Goal: Transaction & Acquisition: Purchase product/service

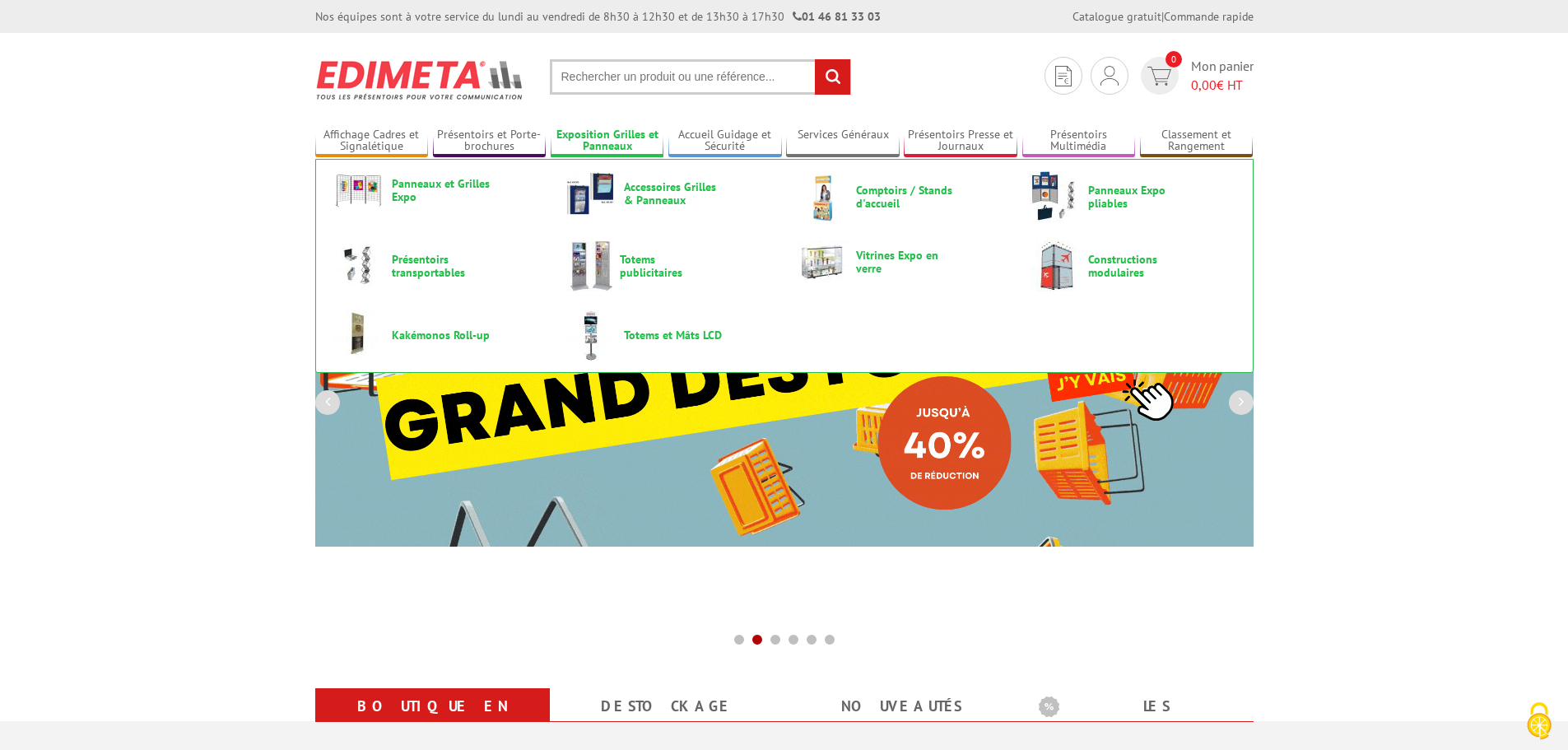
click at [624, 146] on link "Exposition Grilles et Panneaux" at bounding box center [608, 141] width 114 height 27
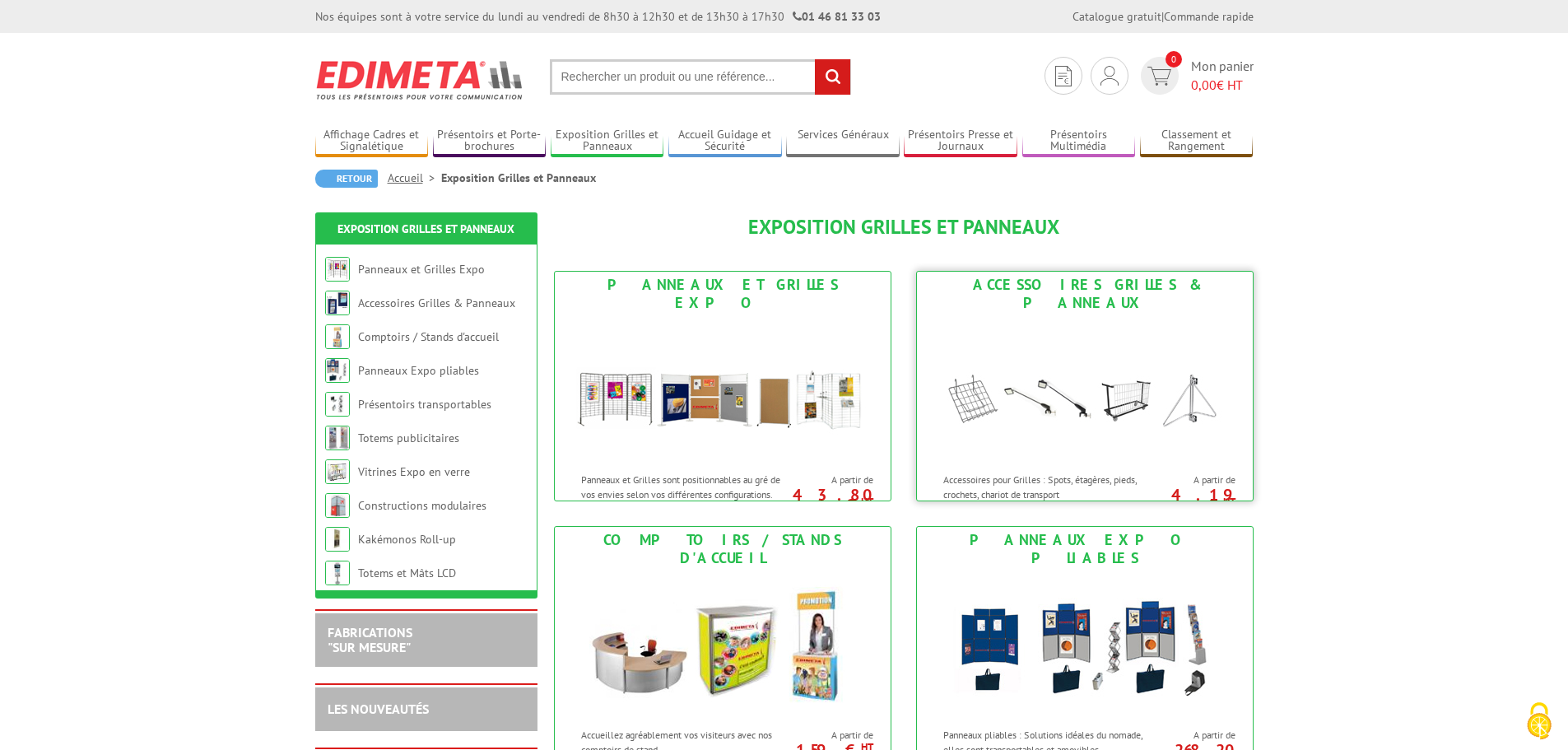
click at [1002, 473] on p "Accessoires pour Grilles : Spots, étagères, pieds, crochets, chariot de transpo…" at bounding box center [1045, 487] width 204 height 28
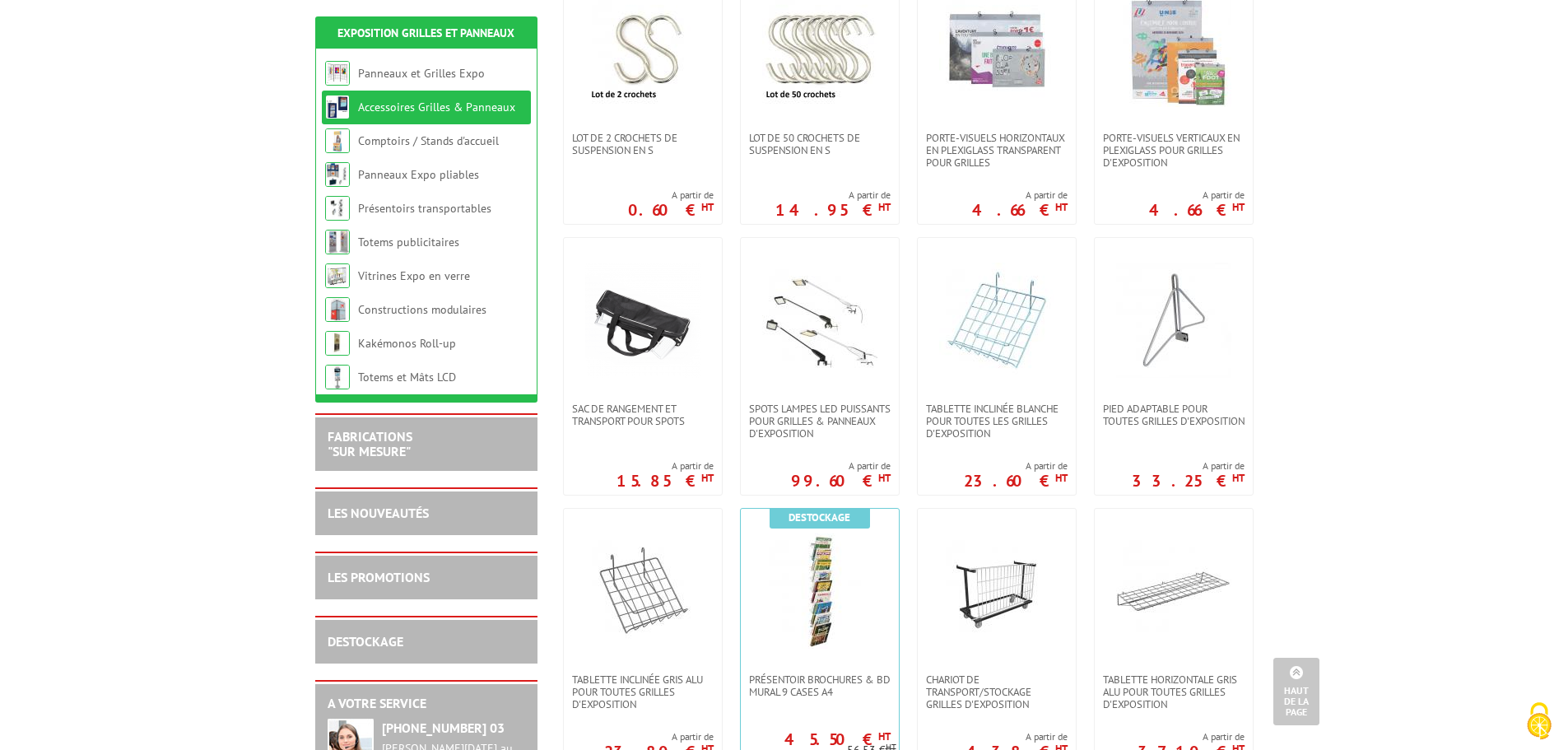
scroll to position [411, 0]
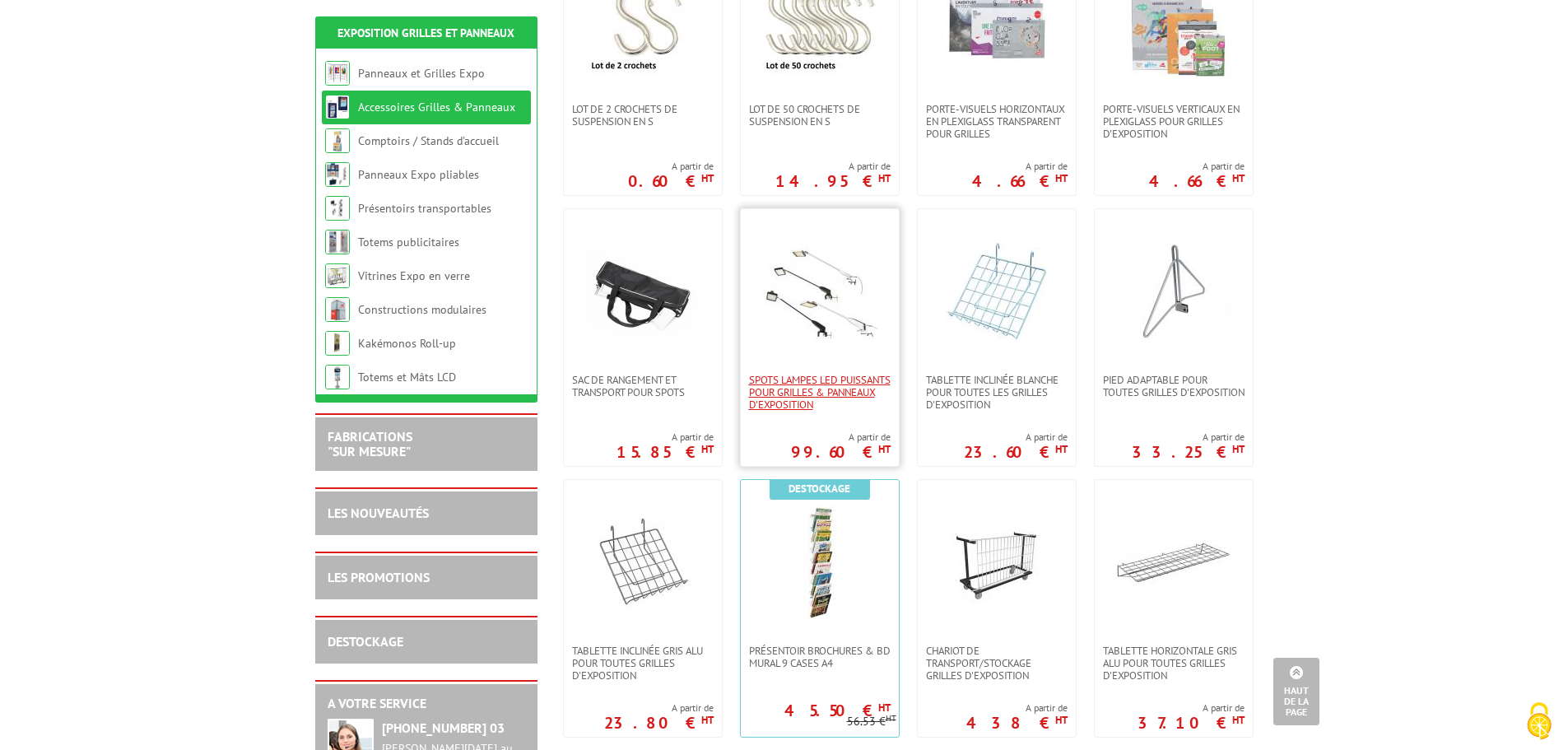
click at [806, 383] on span "SPOTS LAMPES LED PUISSANTS POUR GRILLES & PANNEAUX d'exposition" at bounding box center [820, 392] width 142 height 37
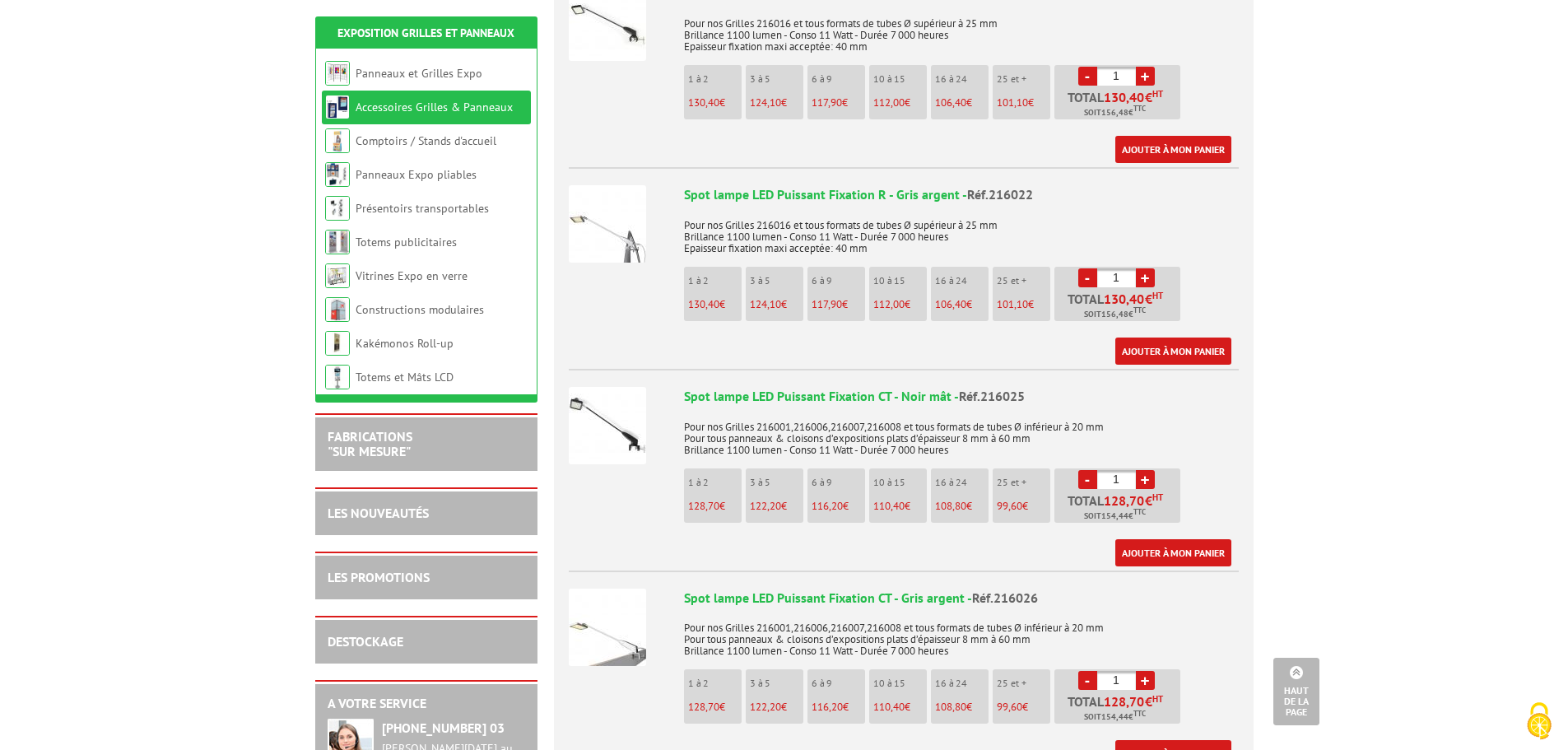
scroll to position [823, 0]
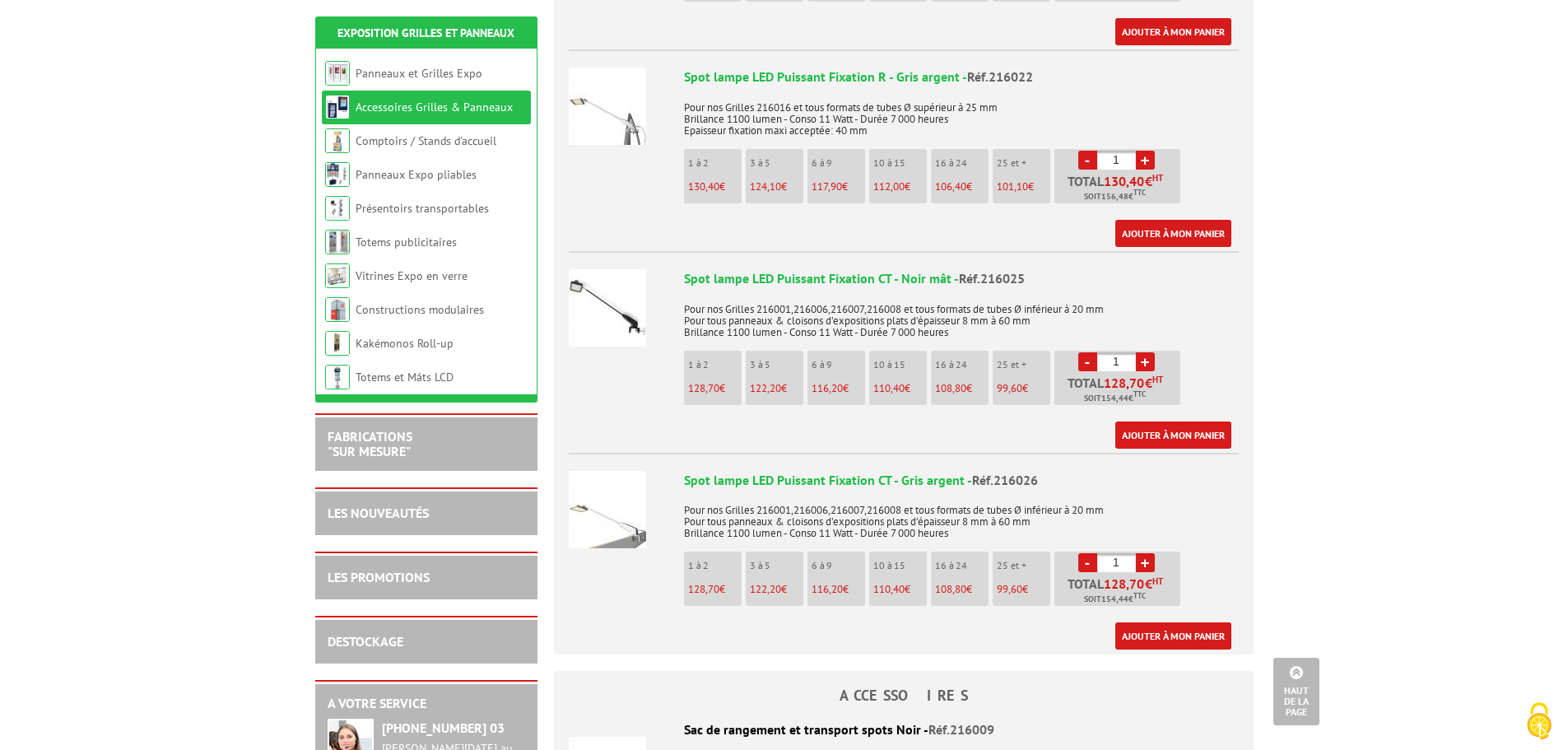
click at [1124, 553] on input "1" at bounding box center [1117, 563] width 39 height 19
drag, startPoint x: 1106, startPoint y: 544, endPoint x: 1129, endPoint y: 549, distance: 23.5
click at [1129, 553] on input "10" at bounding box center [1117, 563] width 39 height 19
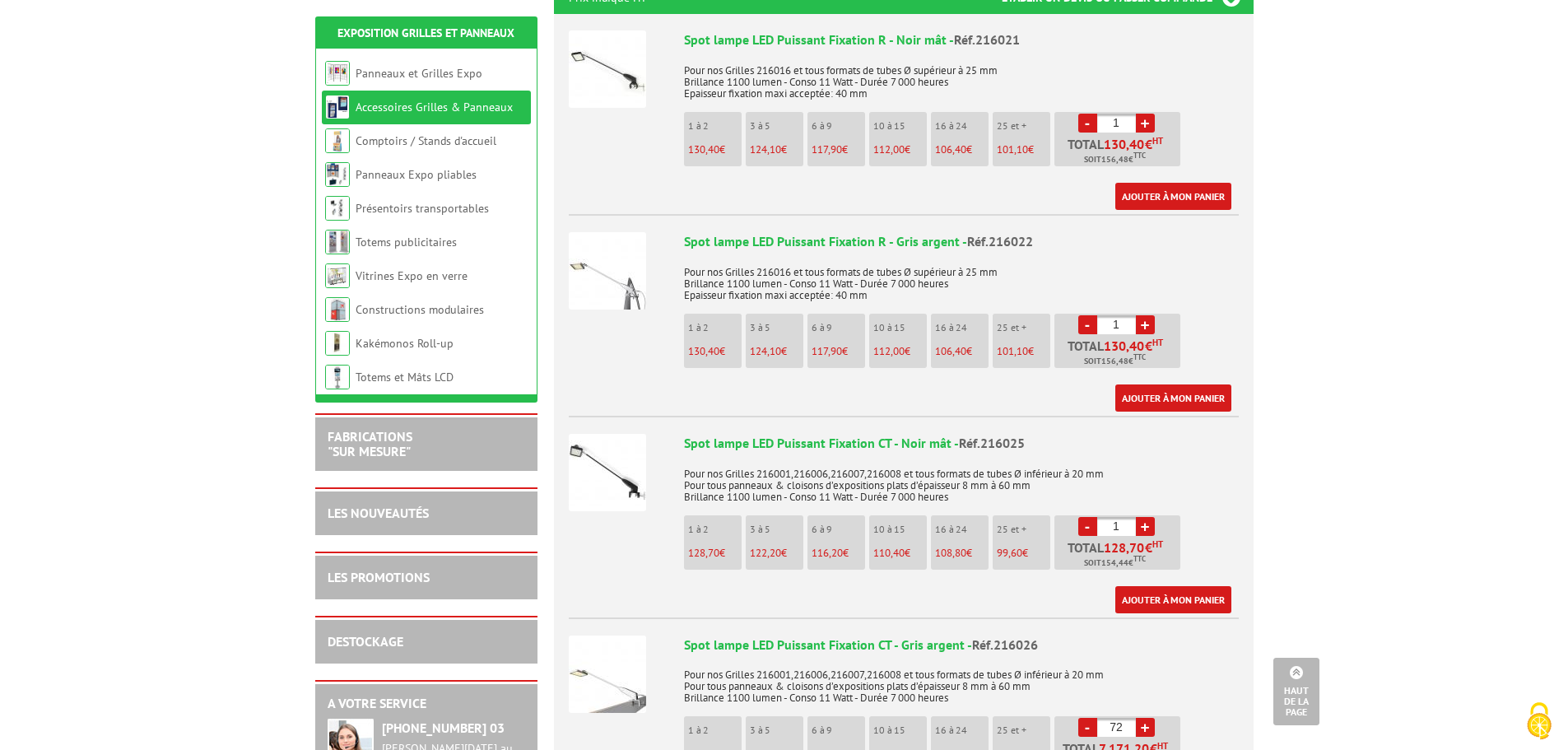
scroll to position [576, 0]
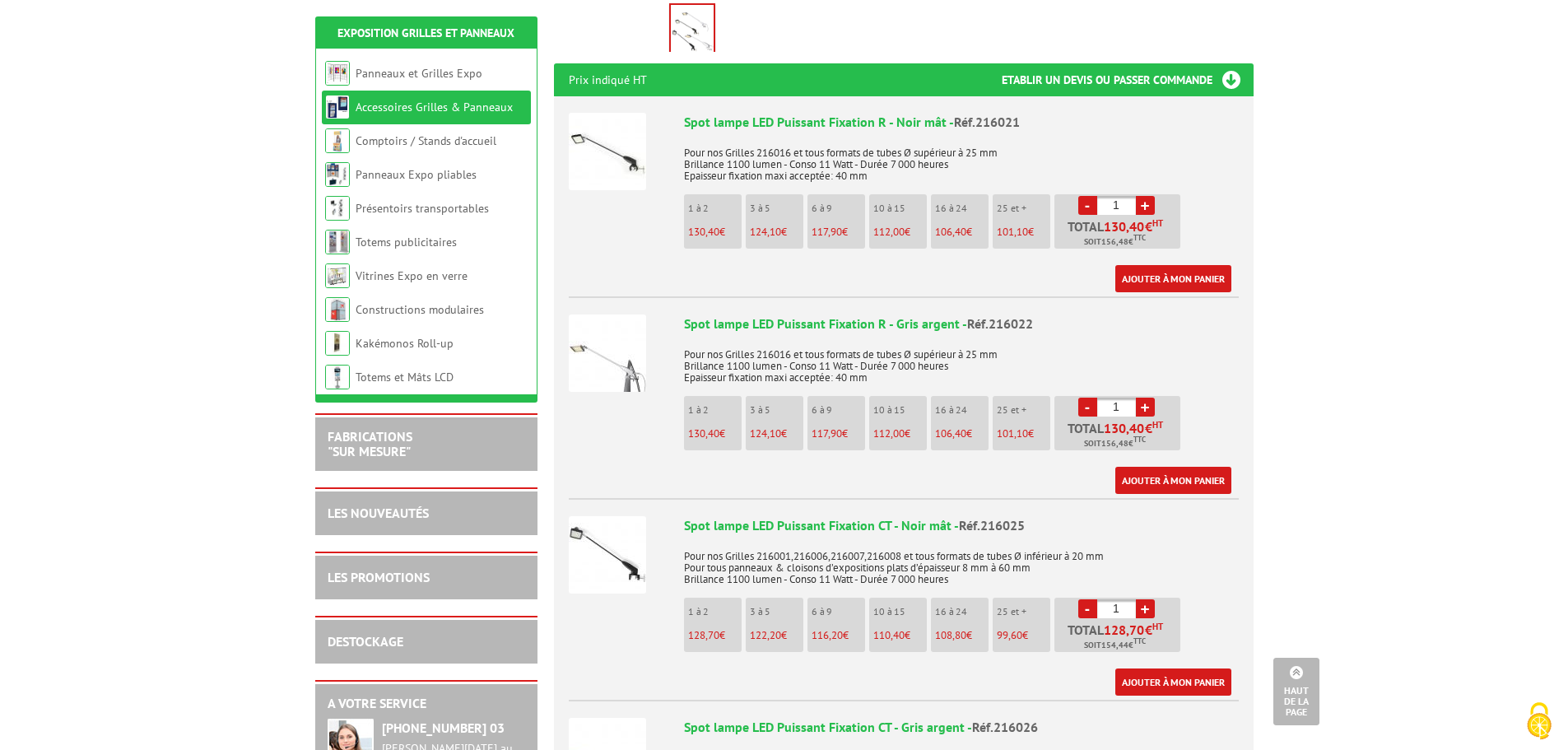
type input "72"
click at [1122, 397] on input "1" at bounding box center [1117, 407] width 39 height 19
type input "1"
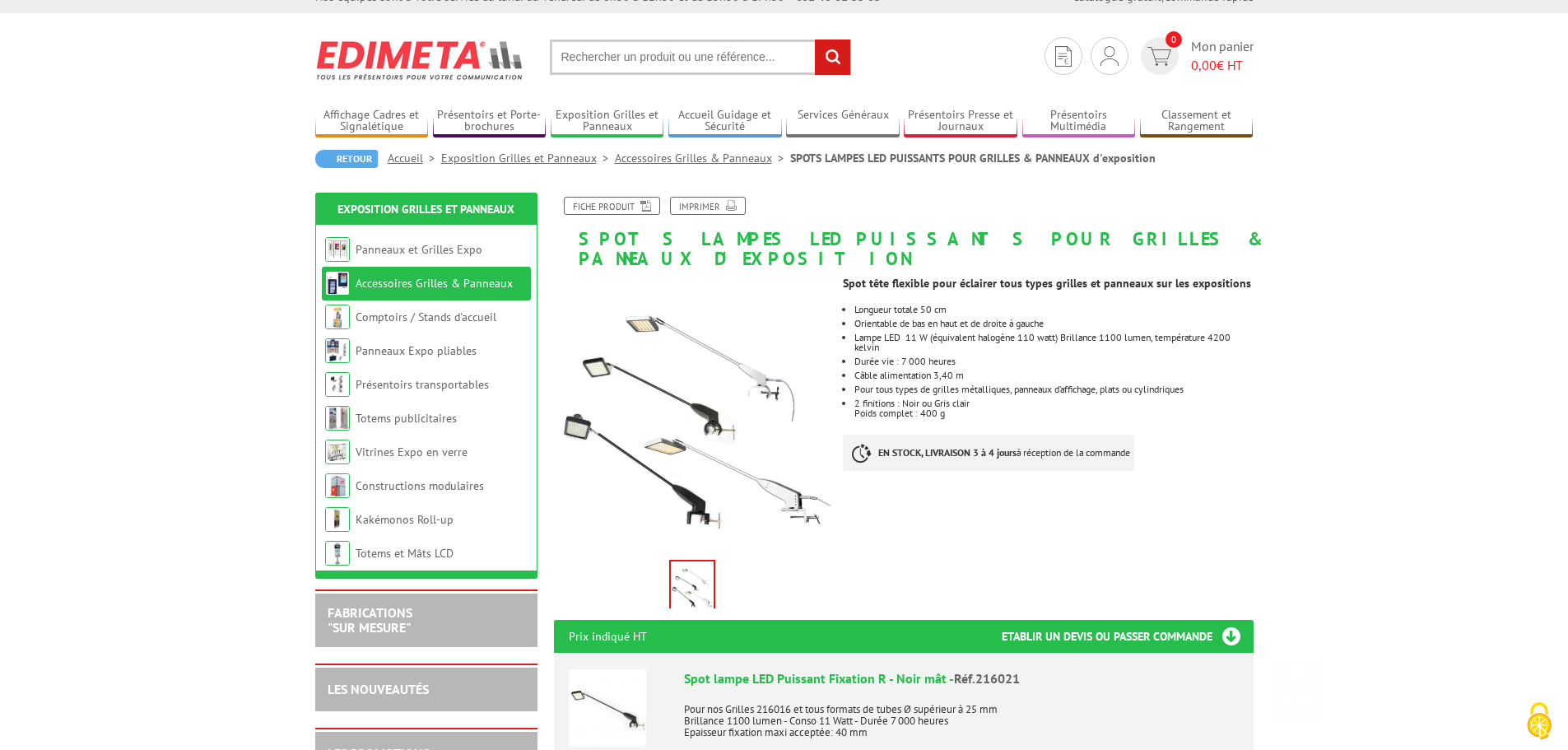
scroll to position [0, 0]
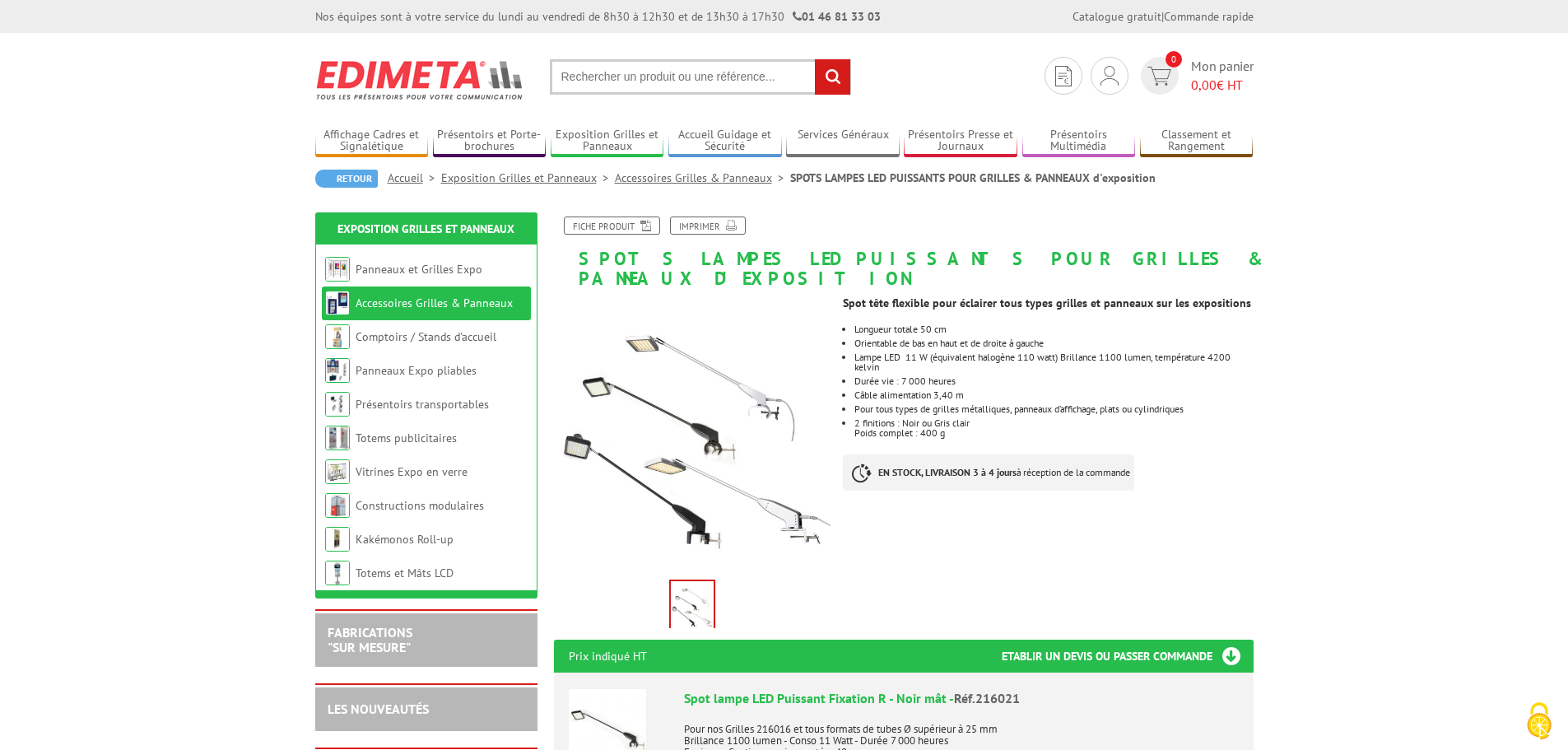
type input "72"
click at [738, 78] on input "text" at bounding box center [700, 77] width 301 height 35
type input "grille 216016"
click at [834, 74] on input "rechercher" at bounding box center [833, 77] width 35 height 35
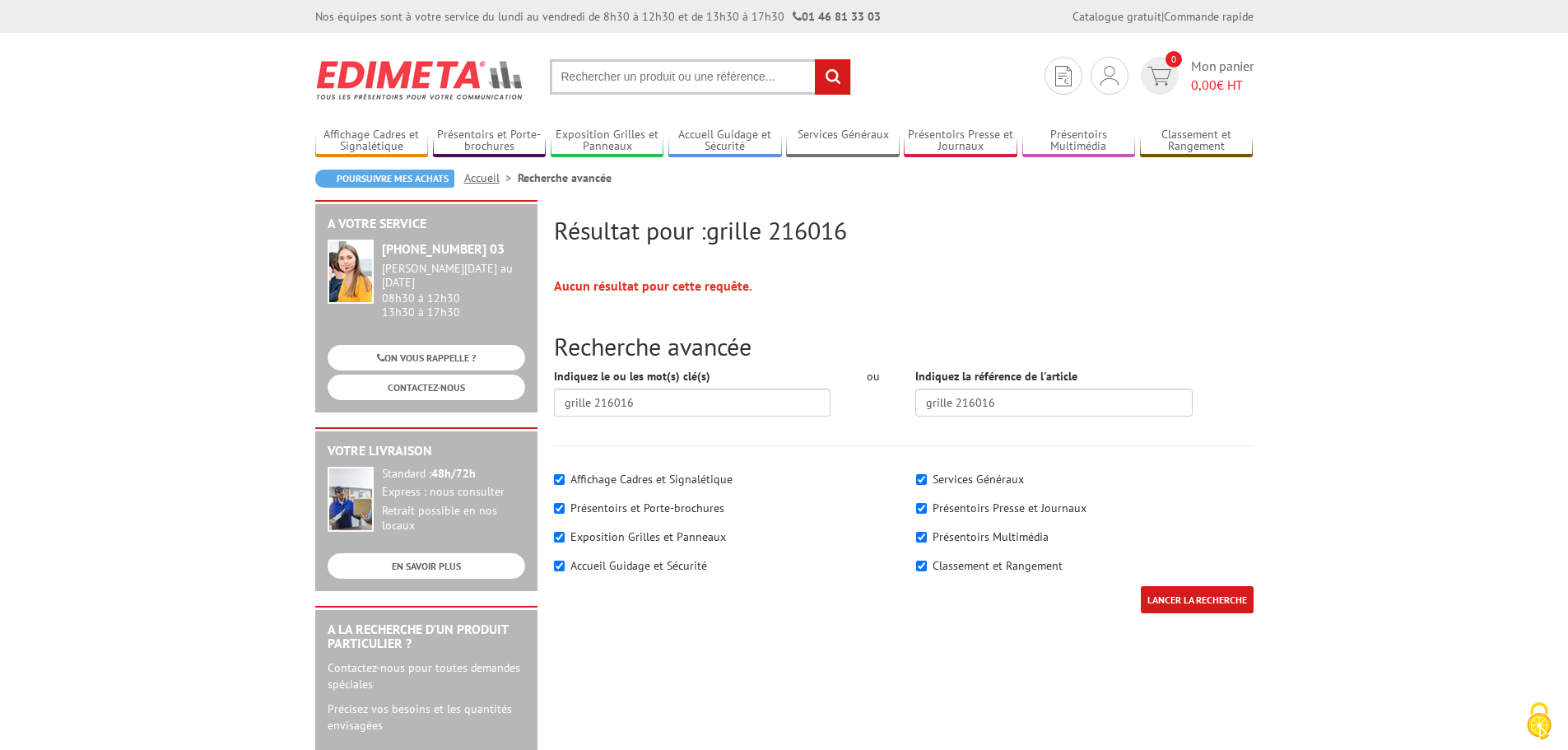
click at [1183, 596] on input "LANCER LA RECHERCHE" at bounding box center [1197, 599] width 113 height 27
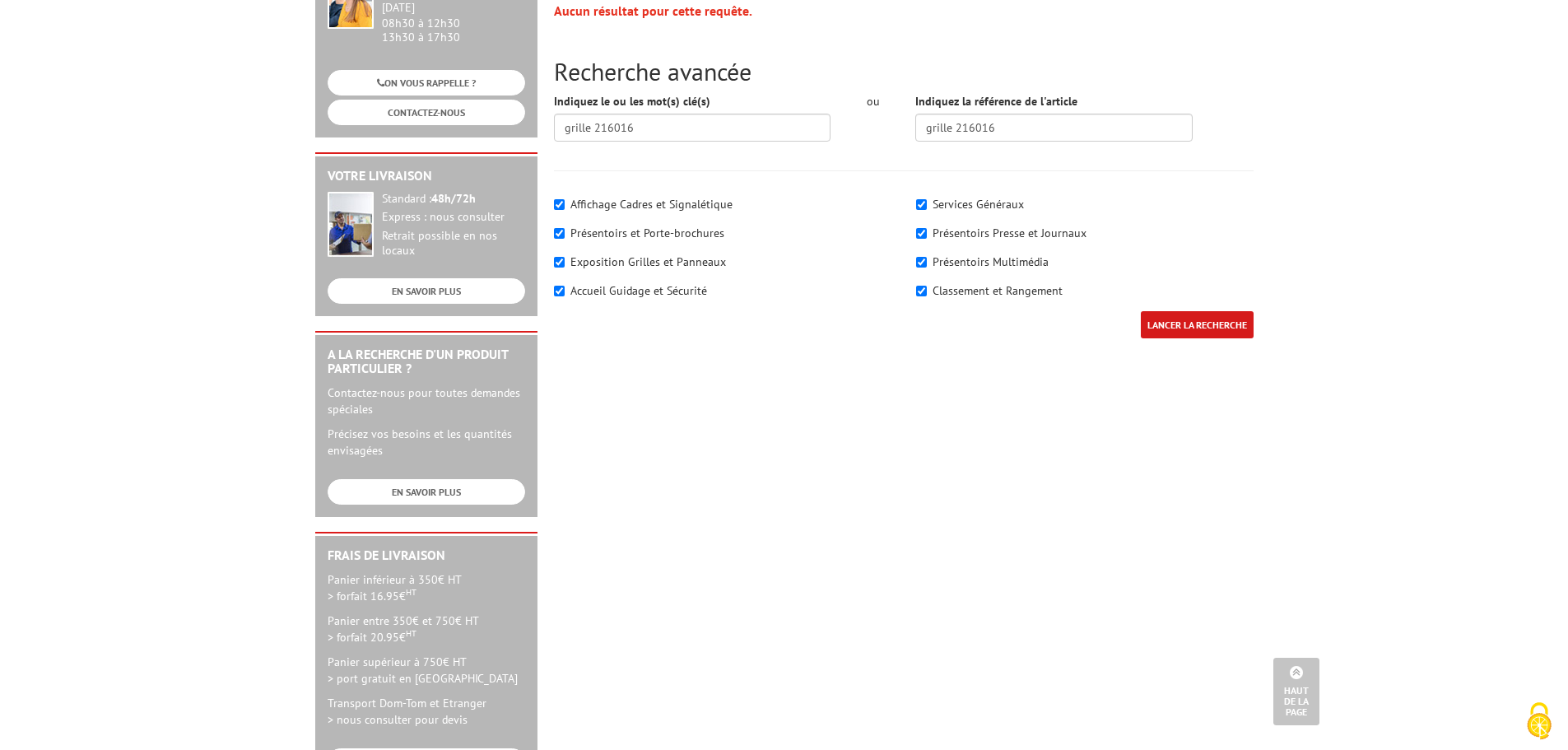
scroll to position [165, 0]
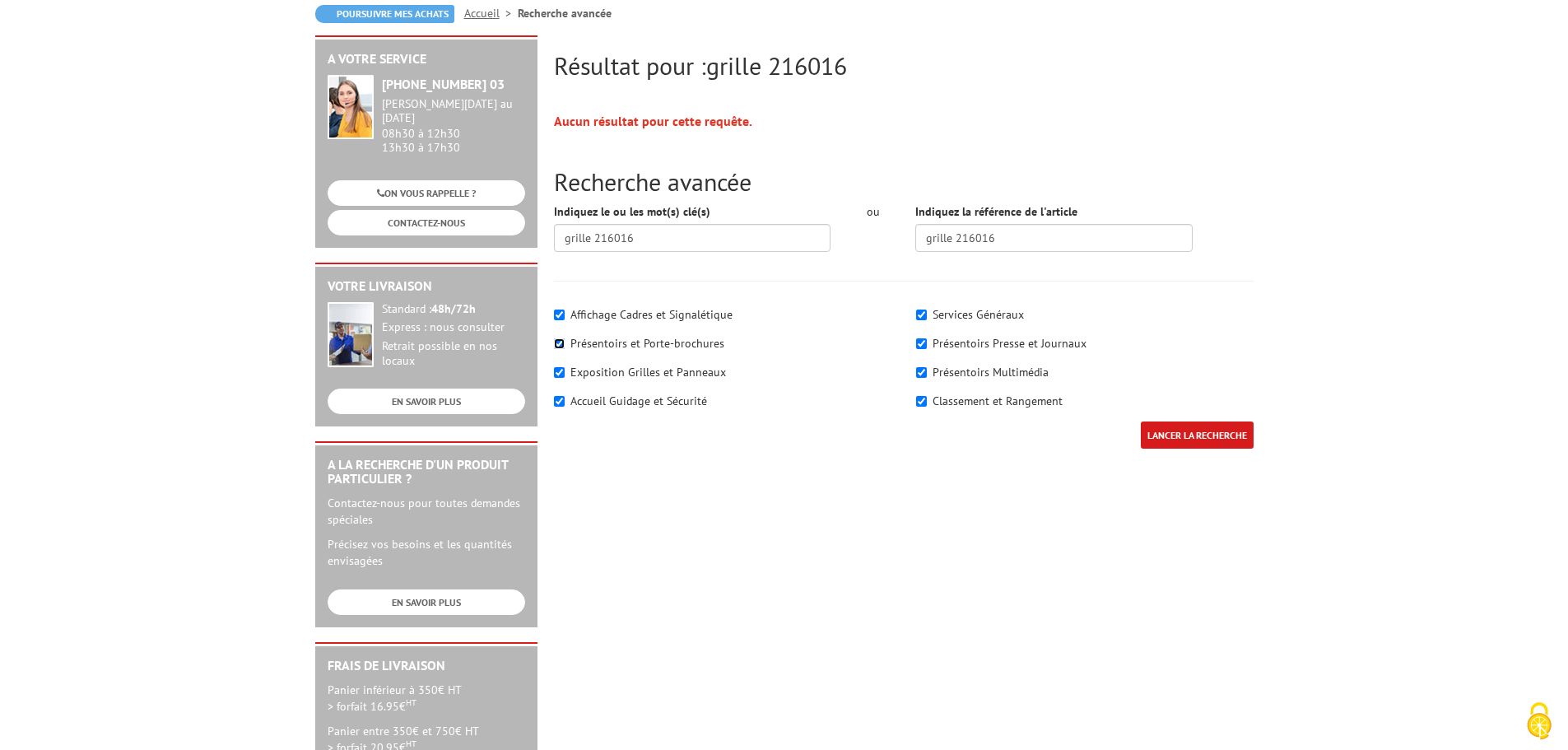
click at [560, 340] on input"] "Présentoirs et Porte-brochures" at bounding box center [559, 343] width 11 height 11
checkbox input"] "false"
drag, startPoint x: 558, startPoint y: 312, endPoint x: 562, endPoint y: 333, distance: 21.4
click at [558, 312] on input"] "Affichage Cadres et Signalétique" at bounding box center [559, 315] width 11 height 11
checkbox input"] "false"
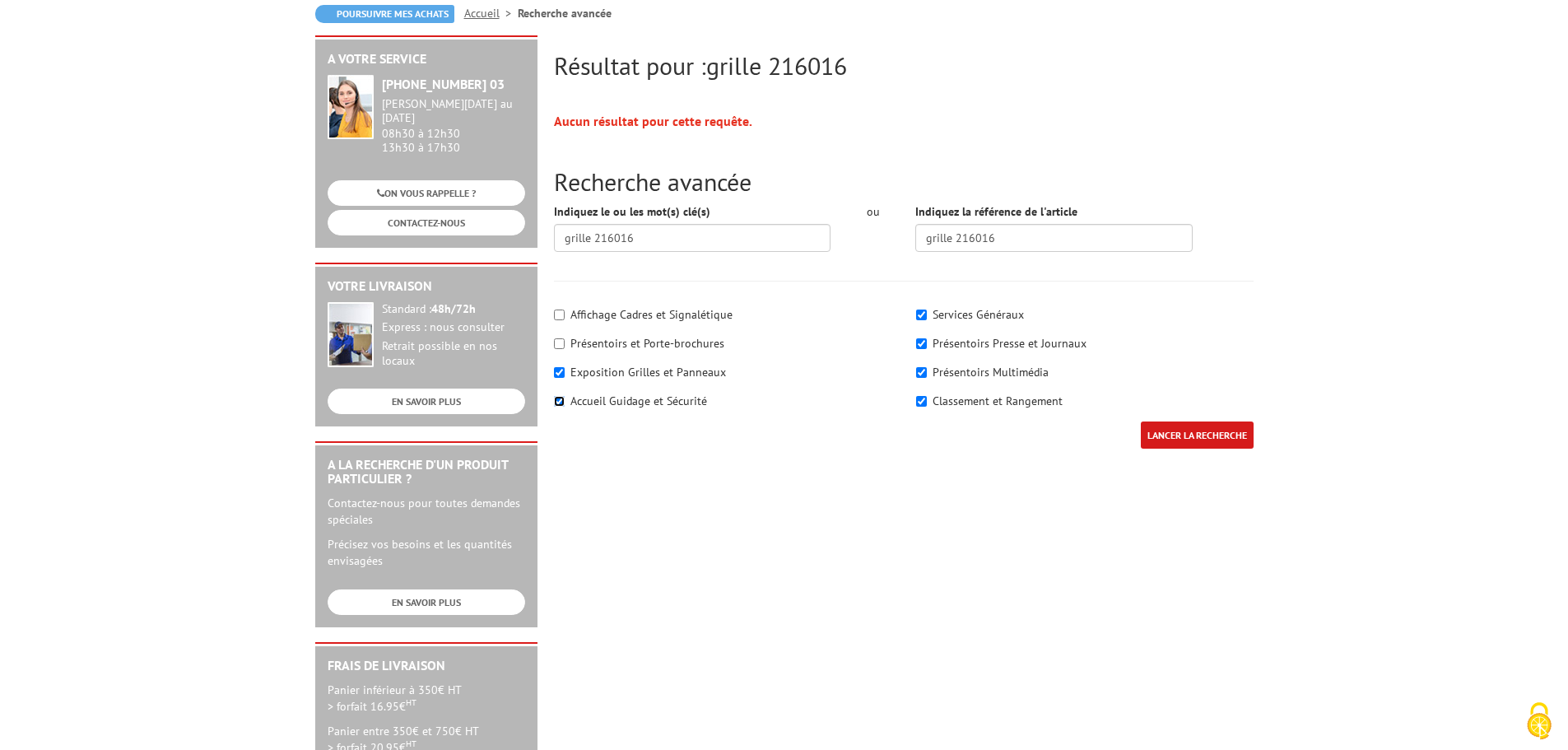
click at [562, 396] on input"] "Accueil Guidage et Sécurité" at bounding box center [559, 401] width 11 height 11
checkbox input"] "false"
click at [920, 311] on input"] "Services Généraux" at bounding box center [922, 315] width 11 height 11
checkbox input"] "false"
click at [921, 345] on input"] "Présentoirs Presse et Journaux" at bounding box center [922, 343] width 11 height 11
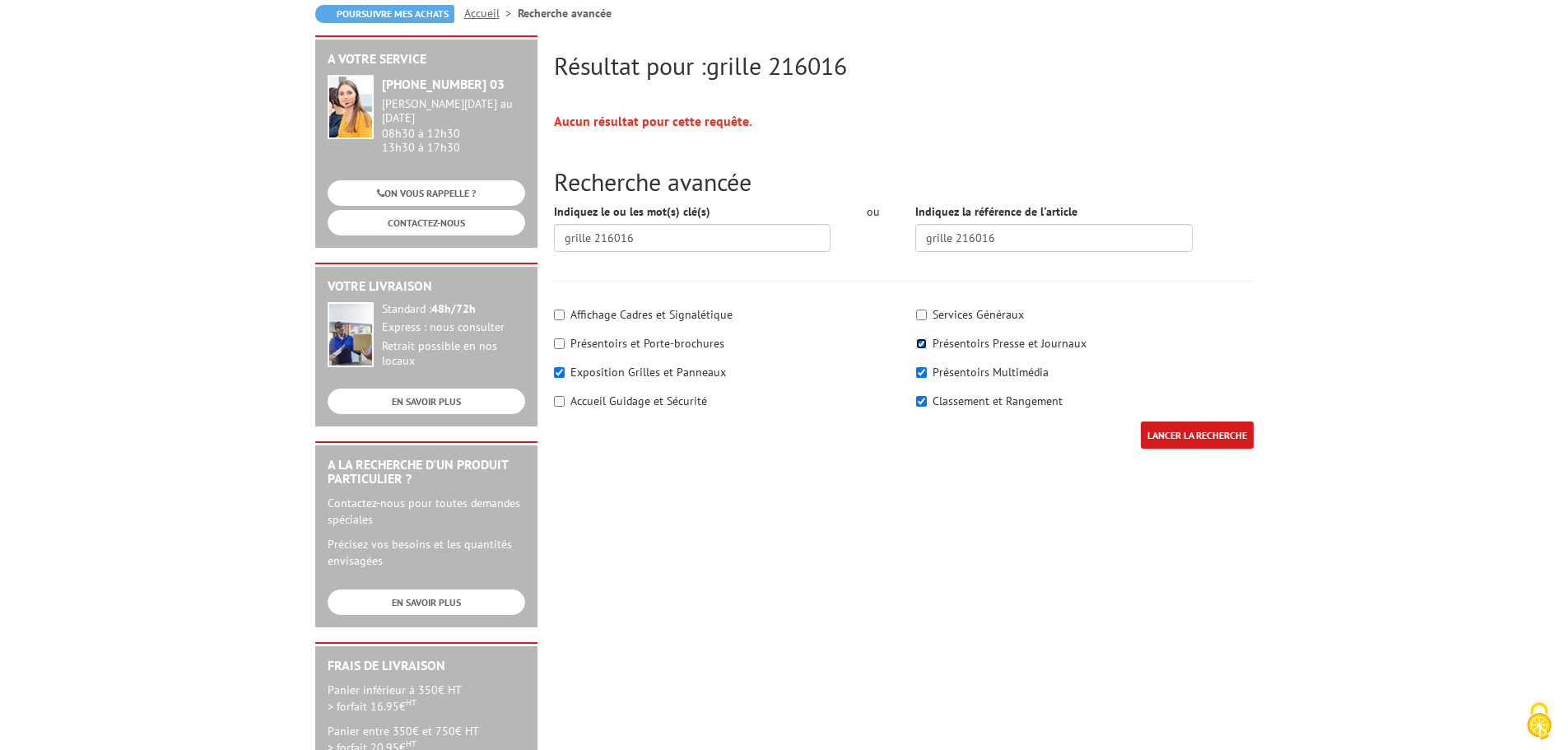
checkbox input"] "false"
click at [927, 369] on div "Présentoirs Multimédia" at bounding box center [1086, 372] width 338 height 17
drag, startPoint x: 919, startPoint y: 370, endPoint x: 918, endPoint y: 386, distance: 16.0
click at [918, 375] on input"] "Présentoirs Multimédia" at bounding box center [922, 372] width 11 height 11
checkbox input"] "false"
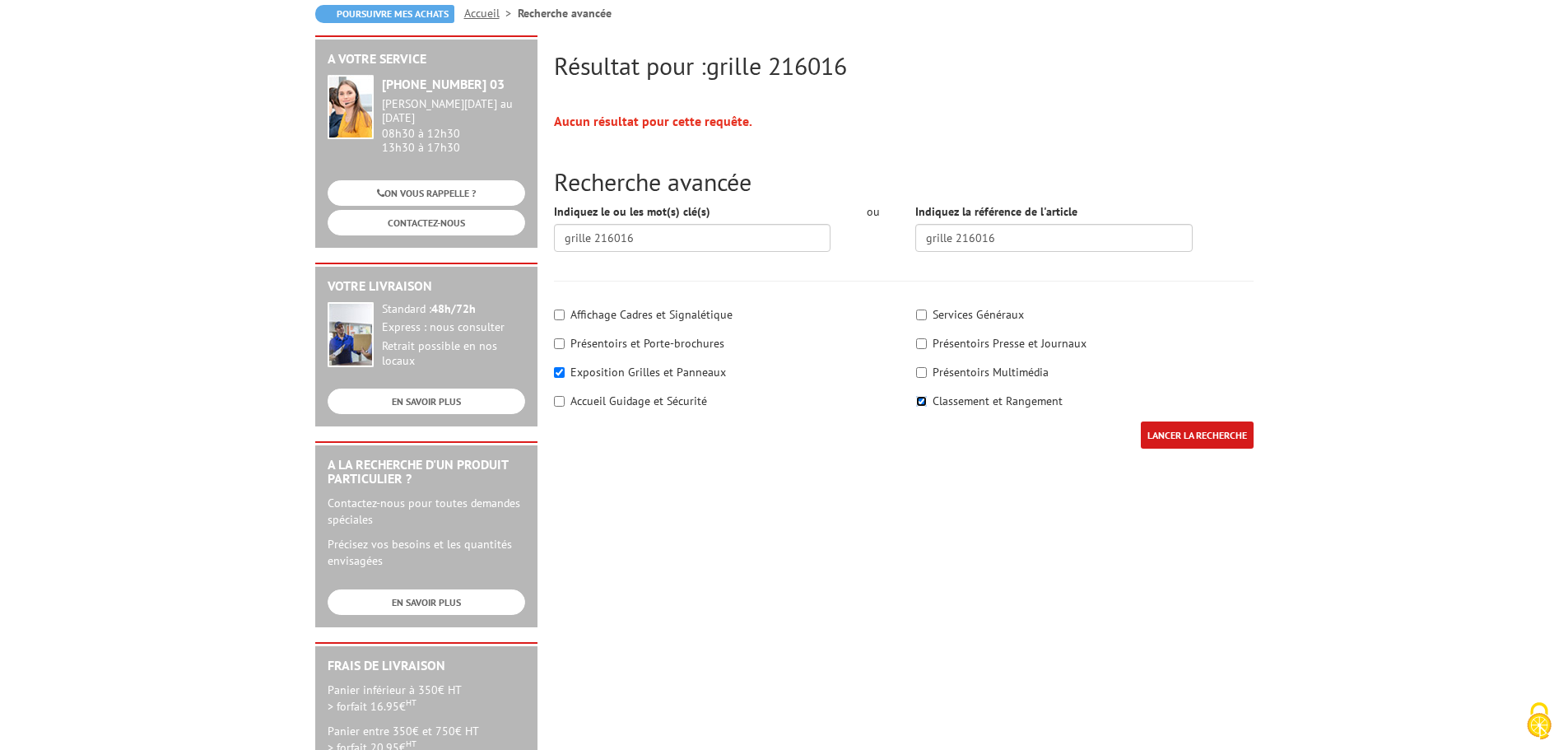
click at [921, 397] on input"] "Classement et Rangement" at bounding box center [922, 401] width 11 height 11
checkbox input"] "false"
click at [593, 237] on input "grille 216016" at bounding box center [693, 238] width 278 height 28
type input "216016"
click at [1203, 429] on input "LANCER LA RECHERCHE" at bounding box center [1197, 434] width 113 height 27
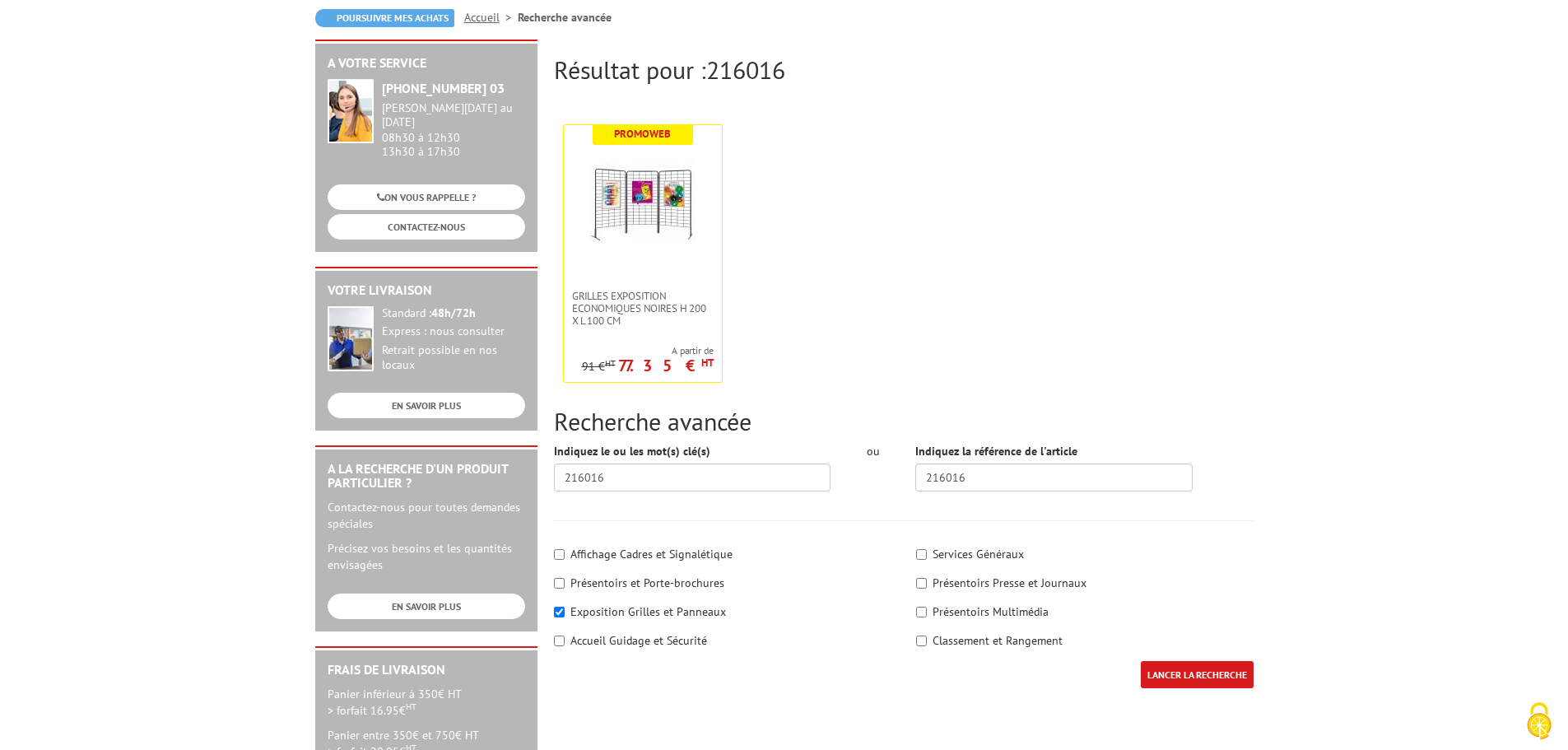
scroll to position [165, 0]
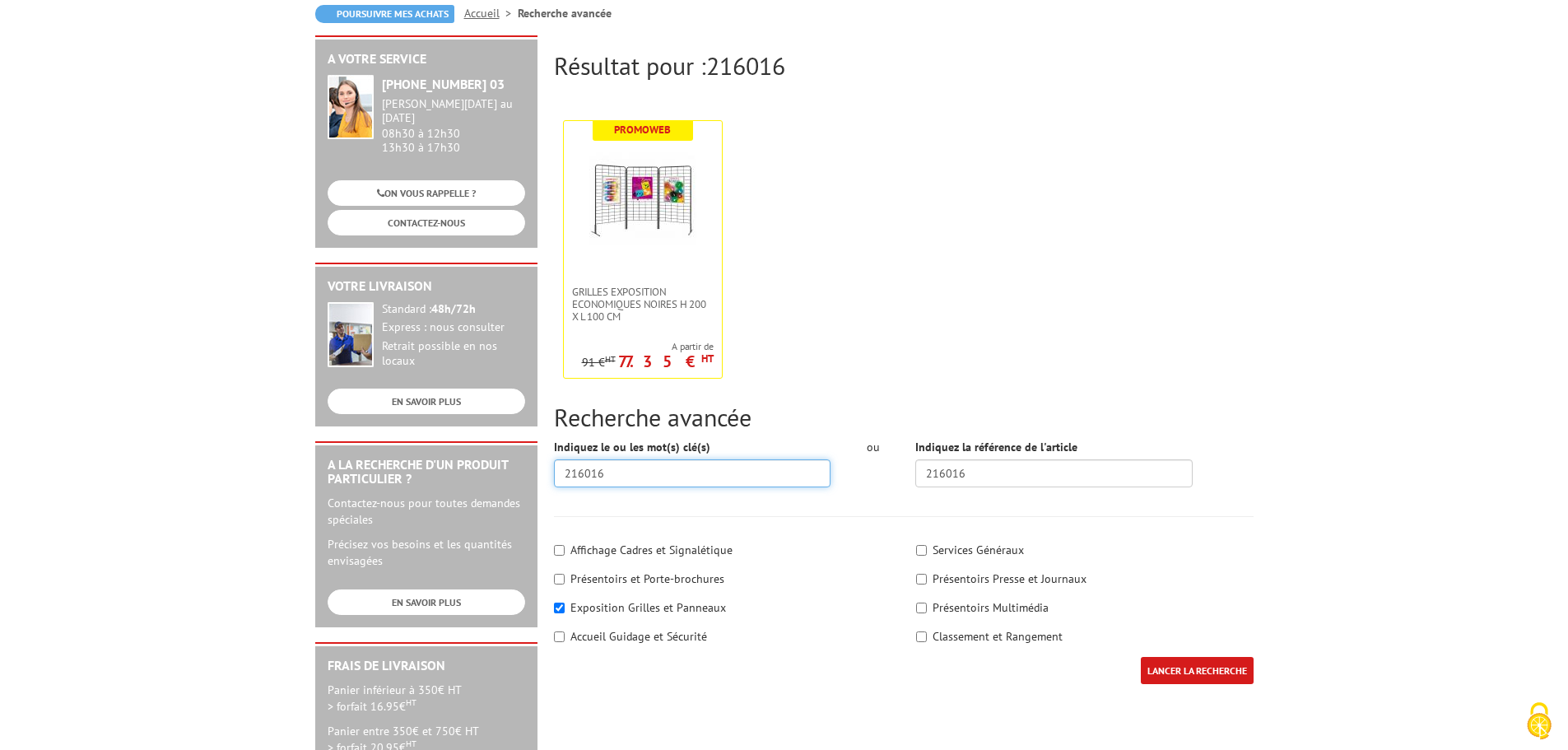
click at [591, 477] on input "216016" at bounding box center [693, 473] width 278 height 28
type input "2160001"
drag, startPoint x: 967, startPoint y: 474, endPoint x: 879, endPoint y: 478, distance: 88.1
click at [879, 478] on div "Indiquez le ou les mot(s) clé(s) 2160001 ou Indiquez la référence de l'article …" at bounding box center [904, 469] width 725 height 61
click at [1194, 671] on input "LANCER LA RECHERCHE" at bounding box center [1197, 669] width 113 height 27
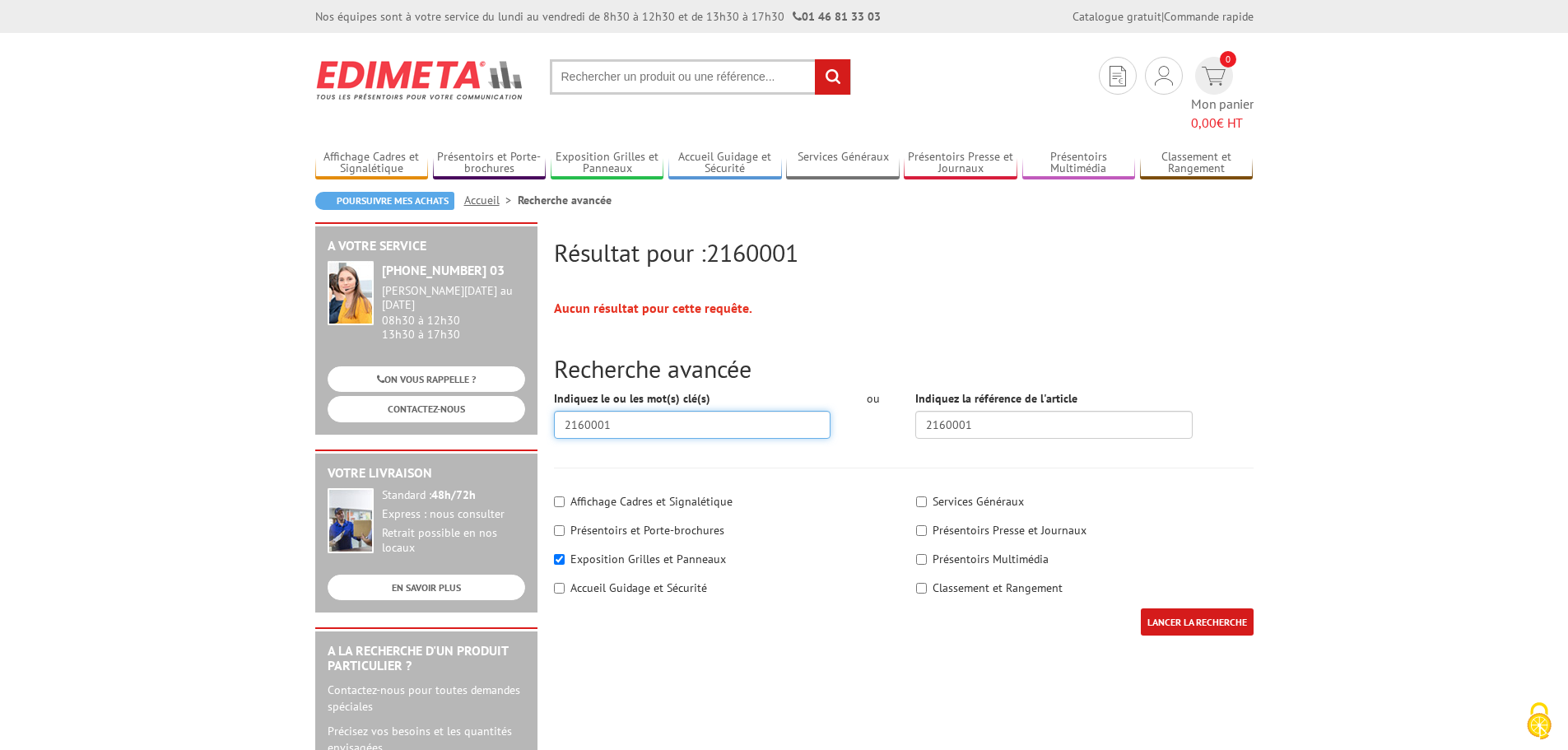
click at [599, 410] on input "2160001" at bounding box center [693, 424] width 278 height 28
type input "216001"
click at [953, 410] on input "2160001" at bounding box center [1054, 424] width 278 height 28
type input "216001"
click at [1186, 608] on input "LANCER LA RECHERCHE" at bounding box center [1197, 621] width 113 height 27
